Goal: Understand process/instructions

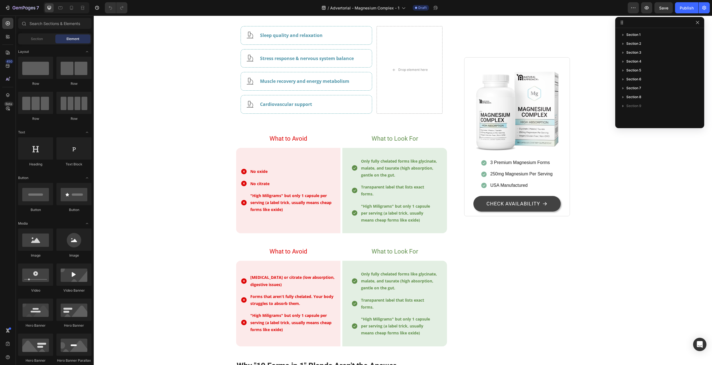
scroll to position [974, 0]
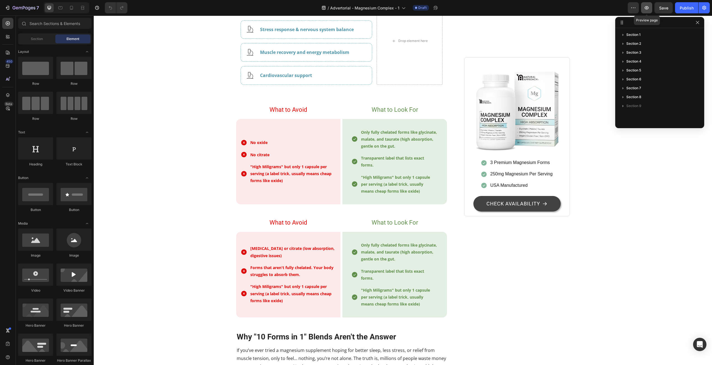
click at [650, 9] on icon "button" at bounding box center [647, 8] width 6 height 6
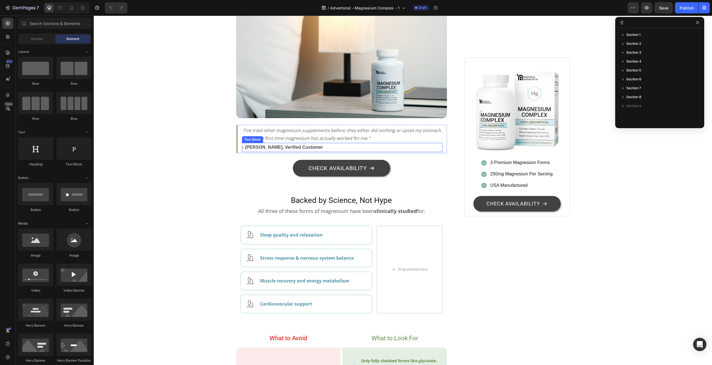
scroll to position [668, 0]
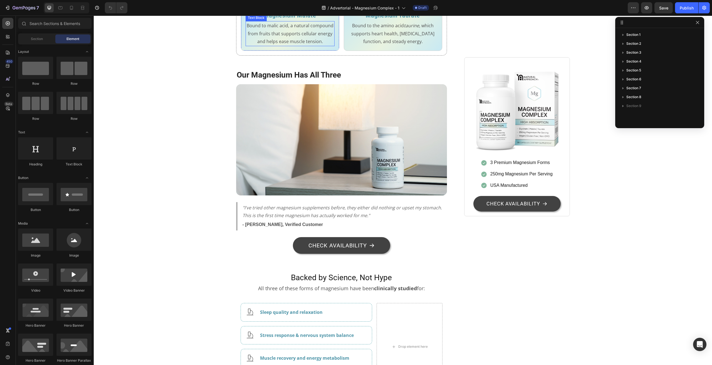
click at [276, 46] on p "Bound to malic acid, a natural compound from fruits that supports cellular ener…" at bounding box center [290, 34] width 88 height 24
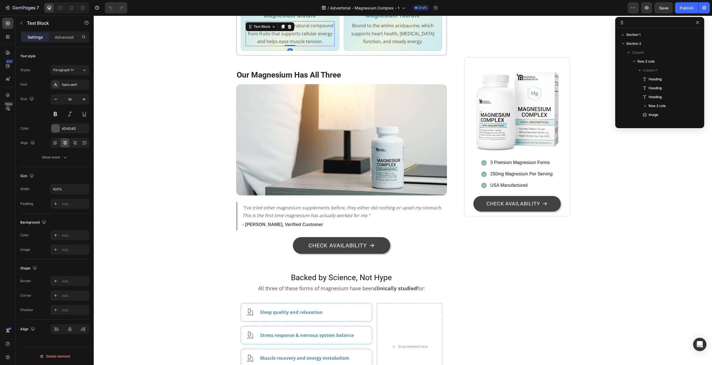
scroll to position [239, 0]
click at [276, 31] on div "Text Block" at bounding box center [270, 26] width 49 height 9
click at [272, 46] on p "Bound to malic acid, a natural compound from fruits that supports cellular ener…" at bounding box center [290, 34] width 88 height 24
click at [265, 46] on p "Bound to malic acid, a natural compound from fruits that supports cellular ener…" at bounding box center [290, 34] width 88 height 24
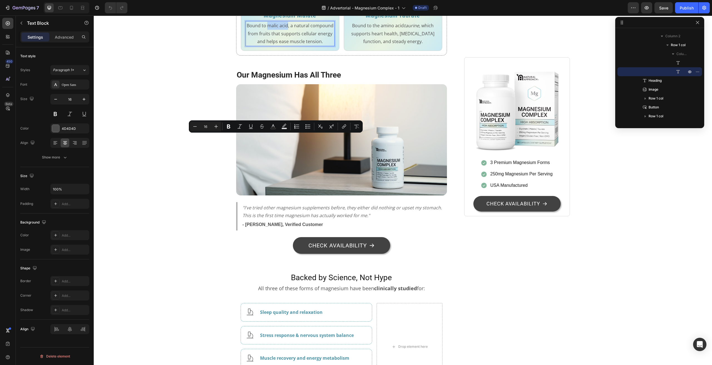
drag, startPoint x: 266, startPoint y: 137, endPoint x: 285, endPoint y: 140, distance: 19.6
click at [285, 46] on p "Bound to malic acid, a natural compound from fruits that supports cellular ener…" at bounding box center [290, 34] width 88 height 24
click at [238, 125] on icon "Editor contextual toolbar" at bounding box center [240, 127] width 6 height 6
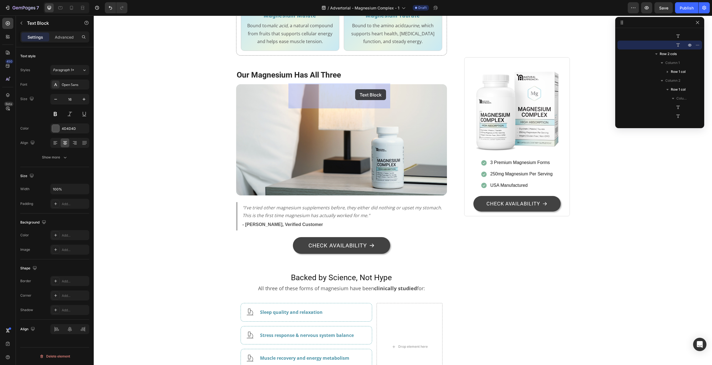
drag, startPoint x: 347, startPoint y: 88, endPoint x: 355, endPoint y: 89, distance: 8.4
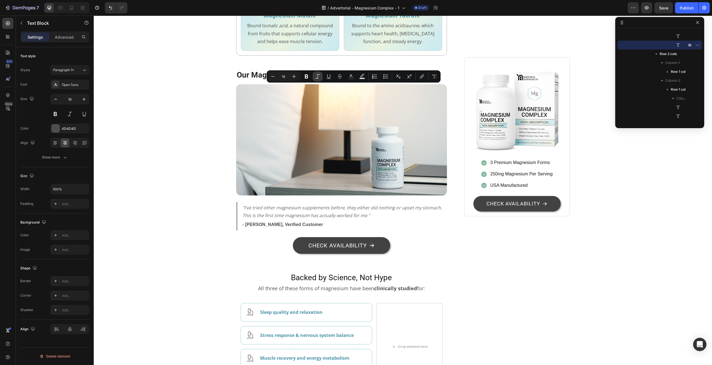
click at [319, 75] on icon "Editor contextual toolbar" at bounding box center [318, 77] width 6 height 6
click at [174, 121] on div "Stop Wasting Money on Magnesium That Your Body Can't Use Heading 7 Out of 10 Ad…" at bounding box center [403, 126] width 610 height 1469
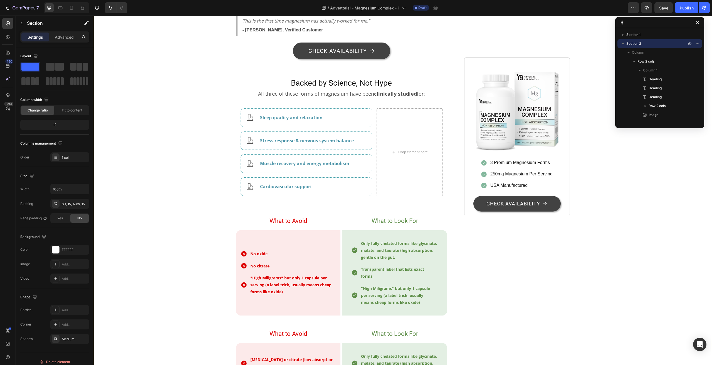
scroll to position [890, 0]
